Goal: Task Accomplishment & Management: Use online tool/utility

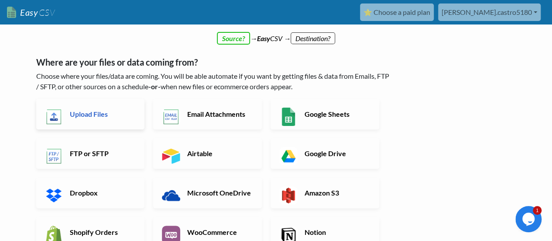
click at [114, 112] on h6 "Upload Files" at bounding box center [102, 114] width 69 height 8
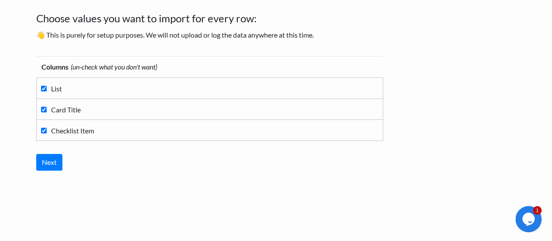
scroll to position [49, 0]
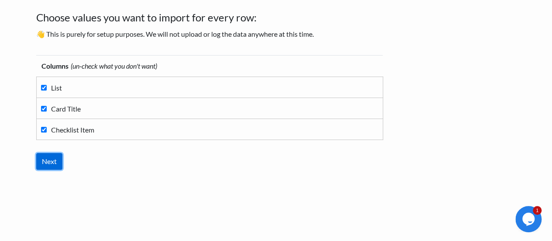
click at [52, 163] on input "Next" at bounding box center [49, 161] width 26 height 17
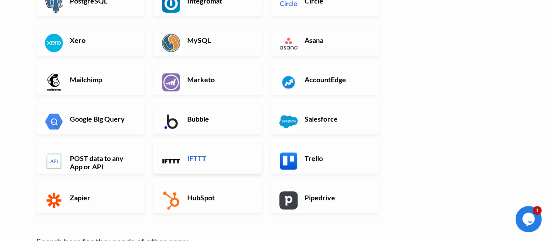
scroll to position [306, 0]
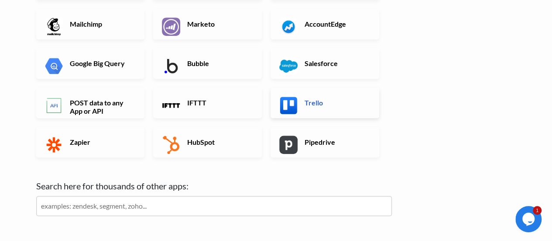
click at [310, 98] on h6 "Trello" at bounding box center [337, 102] width 69 height 8
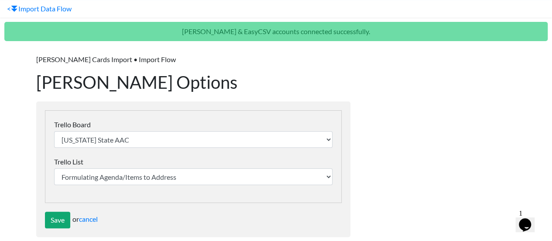
scroll to position [35, 0]
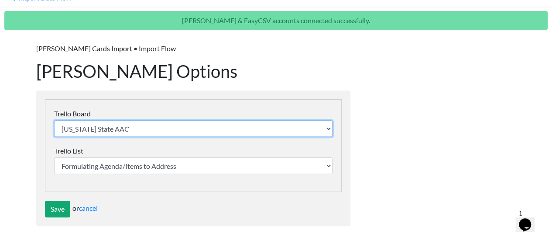
click at [188, 130] on select "[US_STATE] State AAC Deals SOP's Open Houses SOP's" at bounding box center [193, 128] width 278 height 17
select select "683230b0a940c2e13f2457f6"
click at [54, 120] on select "[US_STATE] State AAC Deals SOP's Open Houses SOP's" at bounding box center [193, 128] width 278 height 17
select select "683230b0a940c2e13f2457f3"
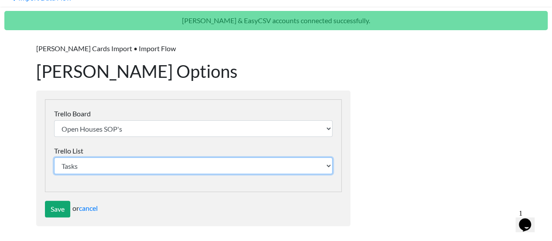
click at [147, 166] on select "Tasks Timeline Checklist 🎉 Done" at bounding box center [193, 165] width 278 height 17
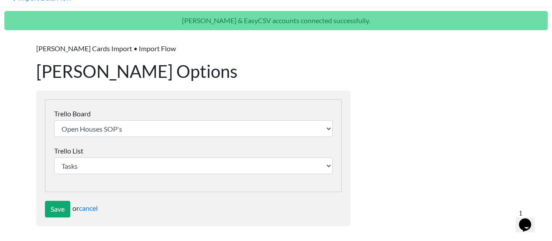
click at [182, 138] on div "Trello Board Illinois State AAC Deals SOP's Open Houses SOP's Trello List Tasks…" at bounding box center [193, 140] width 278 height 65
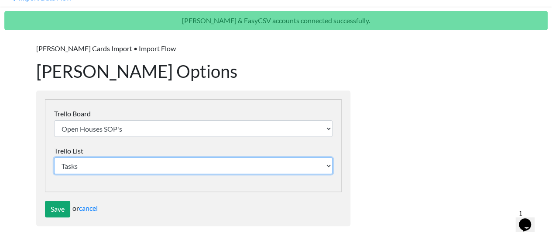
click at [134, 162] on select "Tasks Timeline Checklist 🎉 Done" at bounding box center [193, 165] width 278 height 17
click at [54, 157] on select "Tasks Timeline Checklist 🎉 Done" at bounding box center [193, 165] width 278 height 17
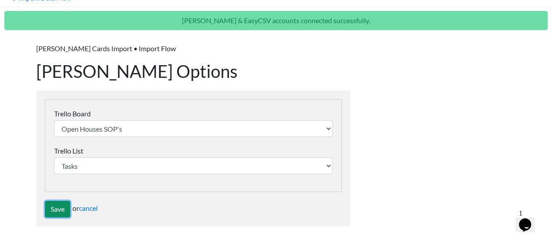
click at [58, 211] on input "Save" at bounding box center [57, 208] width 25 height 17
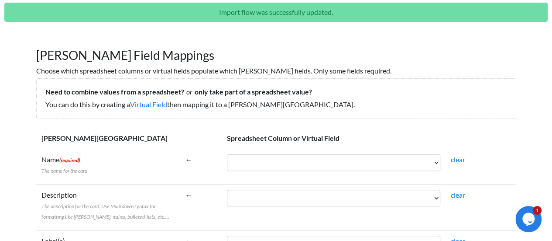
scroll to position [87, 0]
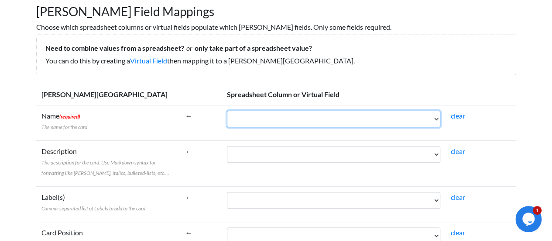
click at [336, 116] on select "List Card Title Checklist Item" at bounding box center [333, 118] width 213 height 17
select select "cr_754551"
click at [227, 110] on select "List Card Title Checklist Item" at bounding box center [333, 118] width 213 height 17
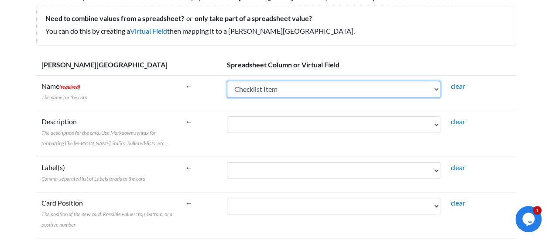
scroll to position [131, 0]
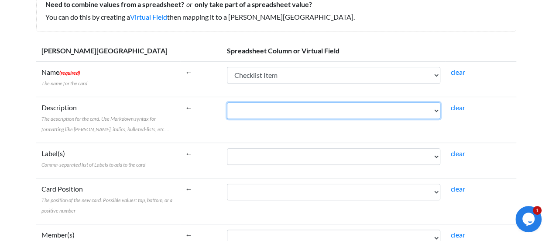
click at [291, 106] on select "List Card Title Checklist Item" at bounding box center [333, 110] width 213 height 17
select select "cr_754551"
click at [227, 102] on select "List Card Title Checklist Item" at bounding box center [333, 110] width 213 height 17
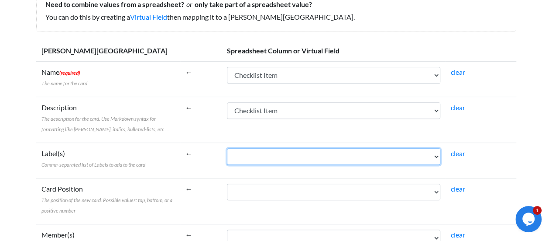
click at [294, 151] on select "List Card Title Checklist Item" at bounding box center [333, 156] width 213 height 17
select select "cr_754551"
click at [227, 148] on select "List Card Title Checklist Item" at bounding box center [333, 156] width 213 height 17
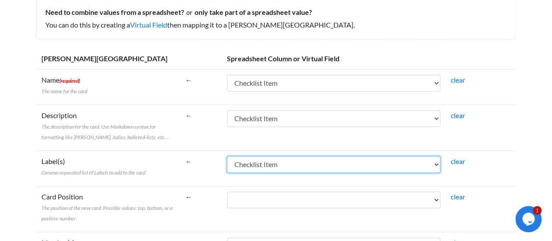
scroll to position [87, 0]
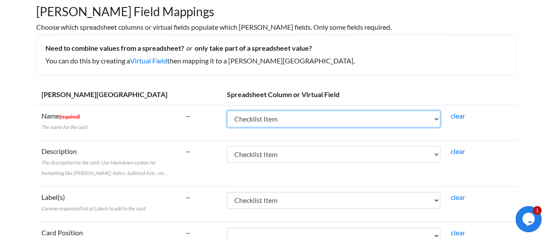
click at [268, 124] on select "List Card Title Checklist Item" at bounding box center [333, 118] width 213 height 17
click at [227, 110] on select "List Card Title Checklist Item" at bounding box center [333, 118] width 213 height 17
click at [279, 122] on select "List Card Title Checklist Item" at bounding box center [333, 118] width 213 height 17
select select "cr_754551"
click at [227, 110] on select "List Card Title Checklist Item" at bounding box center [333, 118] width 213 height 17
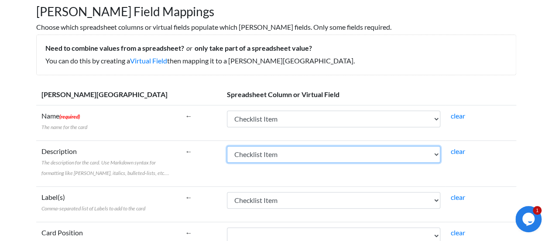
click at [269, 152] on select "List Card Title Checklist Item" at bounding box center [333, 154] width 213 height 17
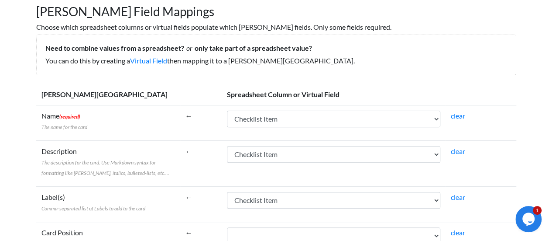
click at [278, 138] on td "List Card Title Checklist Item" at bounding box center [334, 122] width 224 height 35
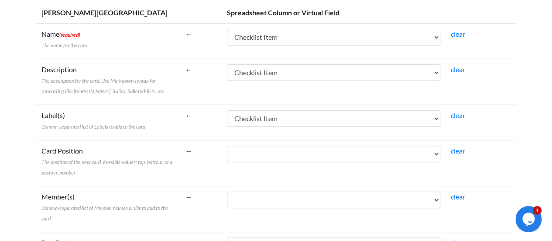
scroll to position [175, 0]
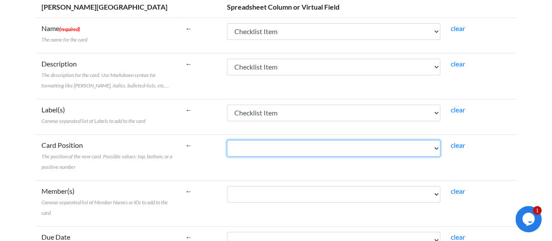
click at [315, 151] on select "List Card Title Checklist Item" at bounding box center [333, 148] width 213 height 17
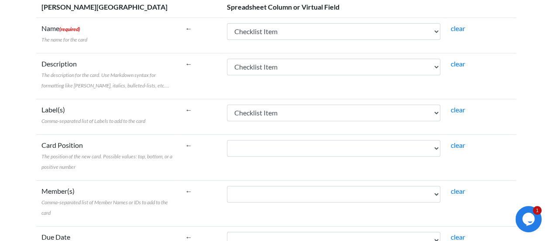
click at [493, 144] on td "clear" at bounding box center [481, 157] width 71 height 46
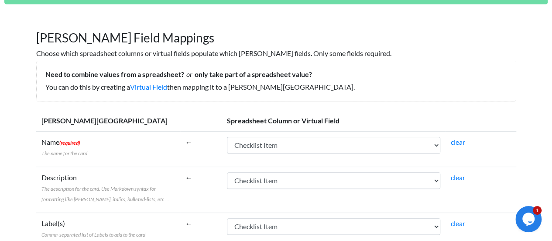
scroll to position [60, 0]
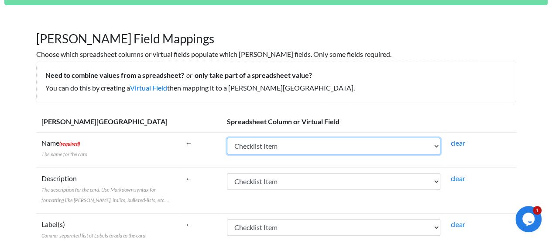
click at [285, 143] on select "List Card Title Checklist Item" at bounding box center [333, 146] width 213 height 17
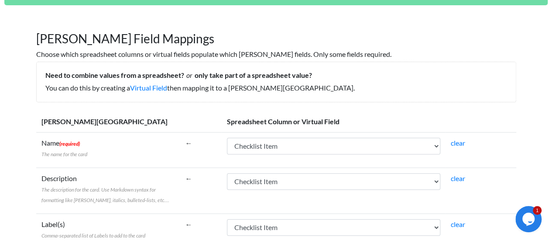
click at [357, 100] on div "Need to combine values from a spreadsheet? or only take part of a spreadsheet v…" at bounding box center [276, 82] width 480 height 41
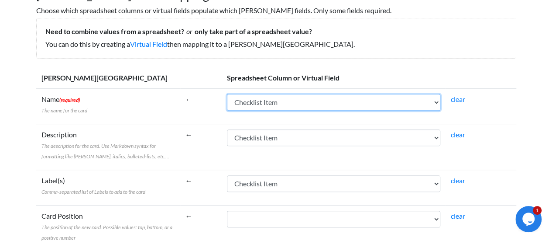
click at [300, 107] on select "List Card Title Checklist Item" at bounding box center [333, 102] width 213 height 17
